Goal: Find specific page/section: Find specific page/section

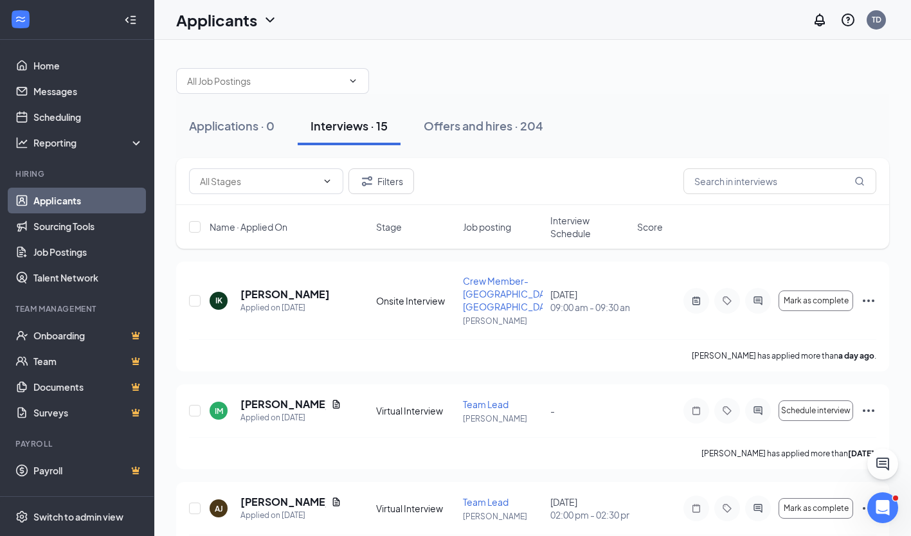
click at [581, 222] on span "Interview Schedule" at bounding box center [589, 227] width 79 height 26
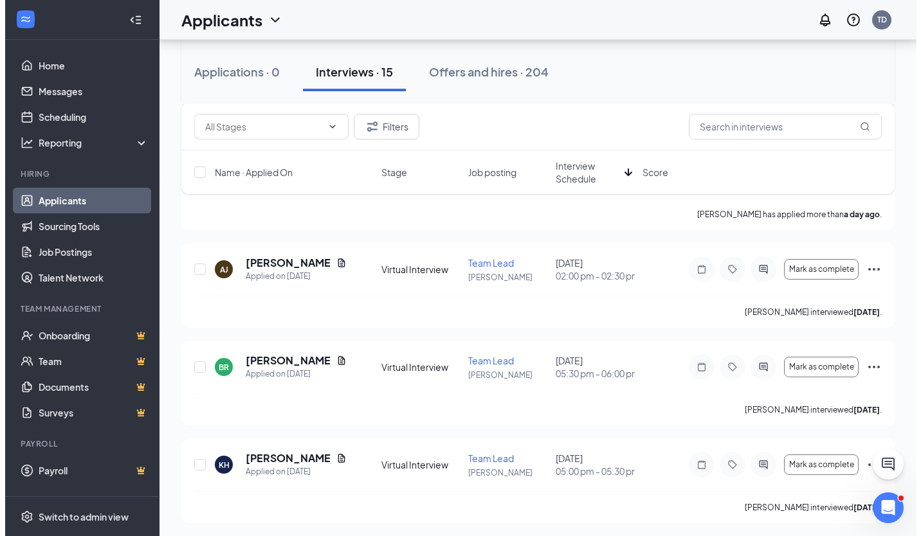
scroll to position [357, 0]
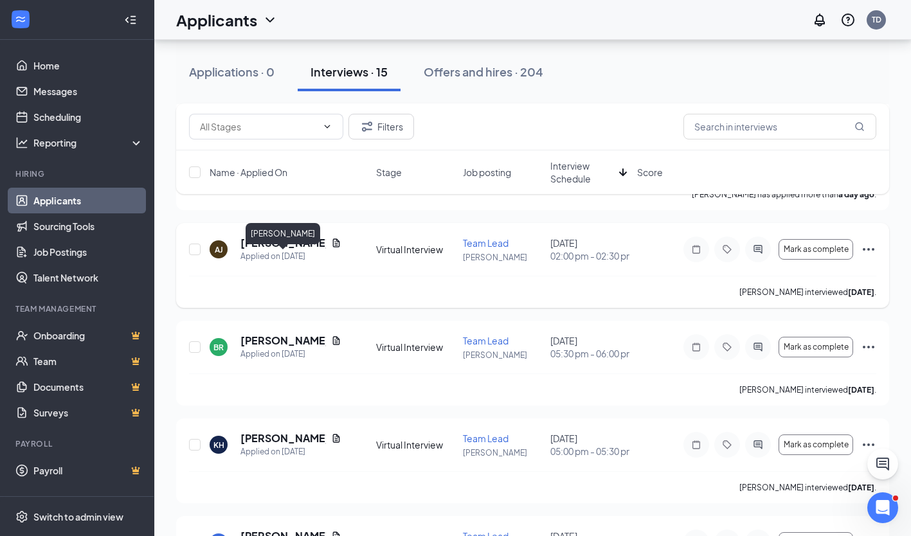
click at [300, 250] on h5 "[PERSON_NAME]" at bounding box center [283, 243] width 86 height 14
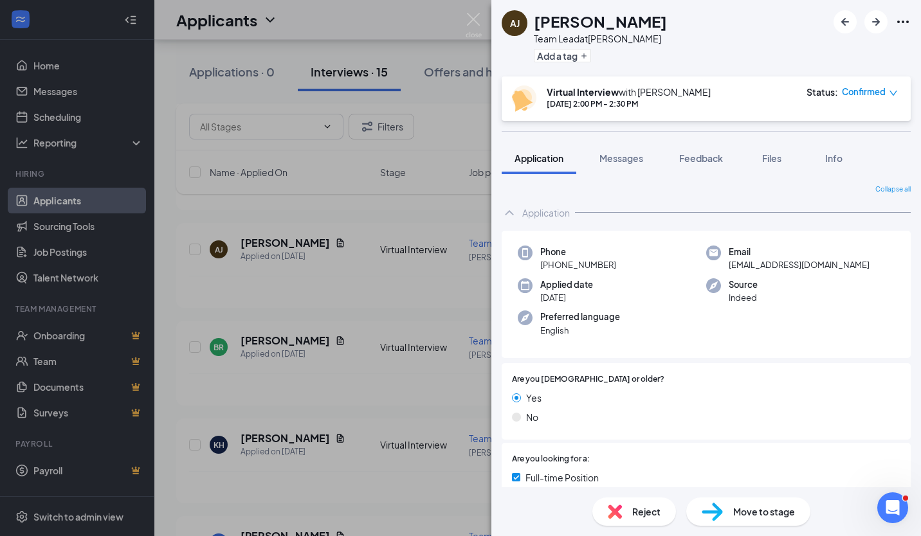
click at [464, 24] on div "AJ Ashley Jamison Team Lead at Frederick Add a tag Virtual Interview with Tamek…" at bounding box center [460, 268] width 921 height 536
